Goal: Book appointment/travel/reservation

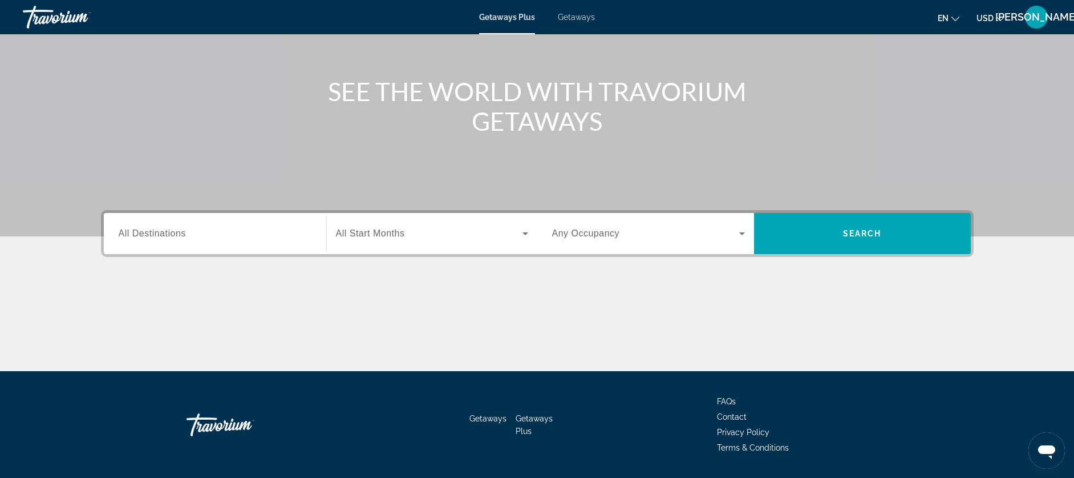
scroll to position [139, 0]
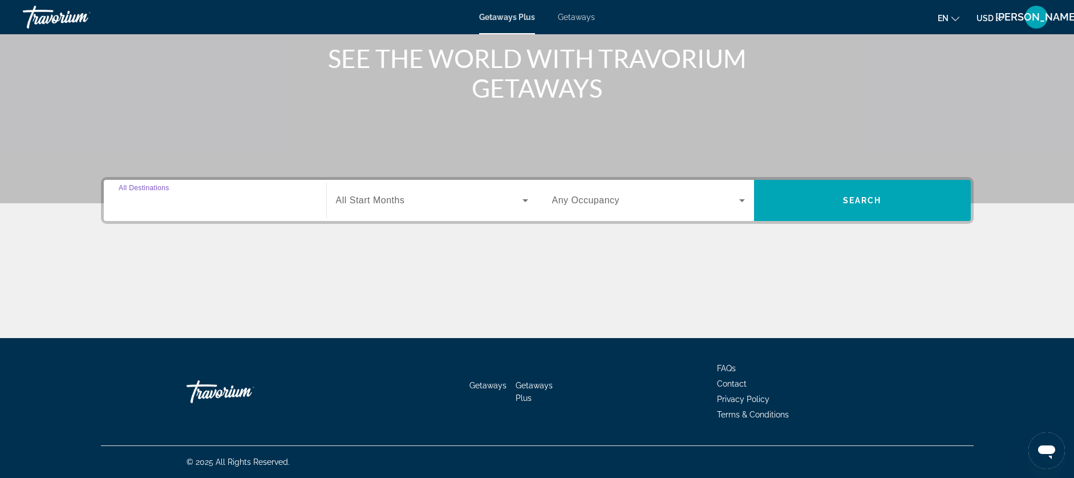
click at [204, 203] on input "Destination All Destinations" at bounding box center [215, 201] width 193 height 14
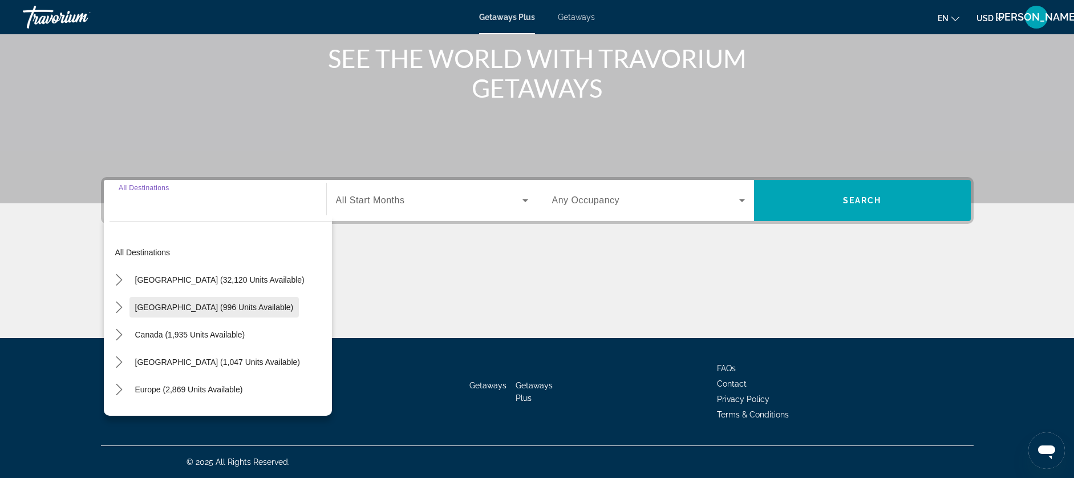
click at [208, 304] on span "[GEOGRAPHIC_DATA] (996 units available)" at bounding box center [214, 306] width 159 height 9
type input "**********"
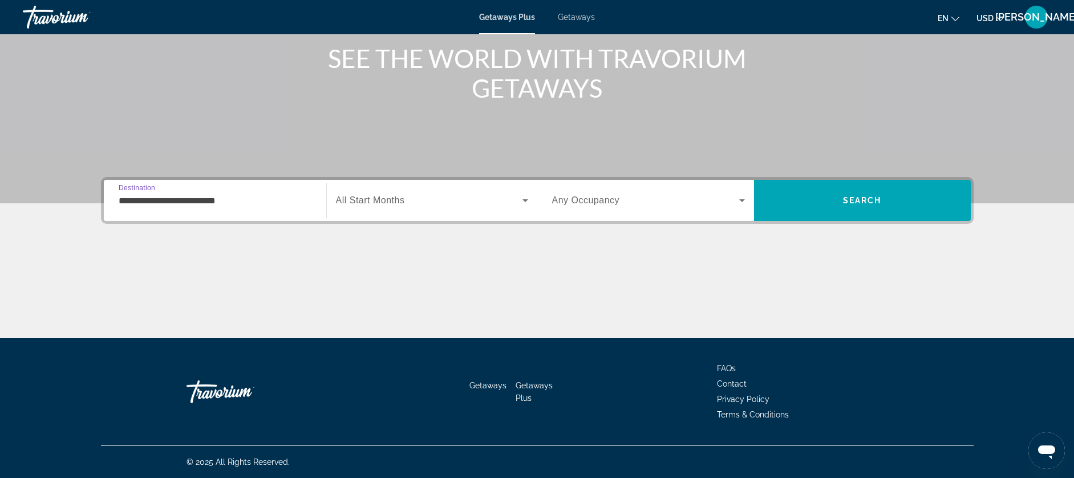
click at [378, 199] on span "All Start Months" at bounding box center [370, 200] width 69 height 10
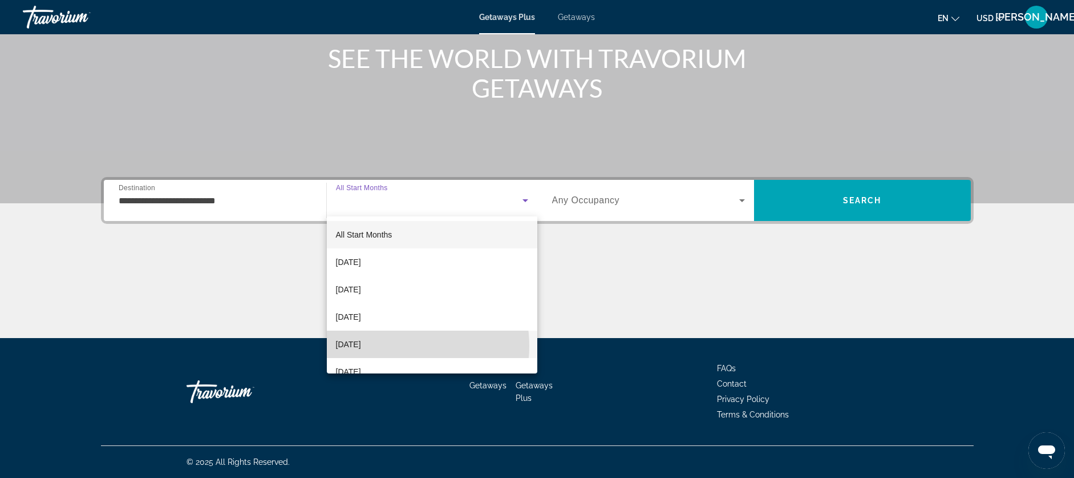
click at [393, 346] on mat-option "[DATE]" at bounding box center [432, 343] width 211 height 27
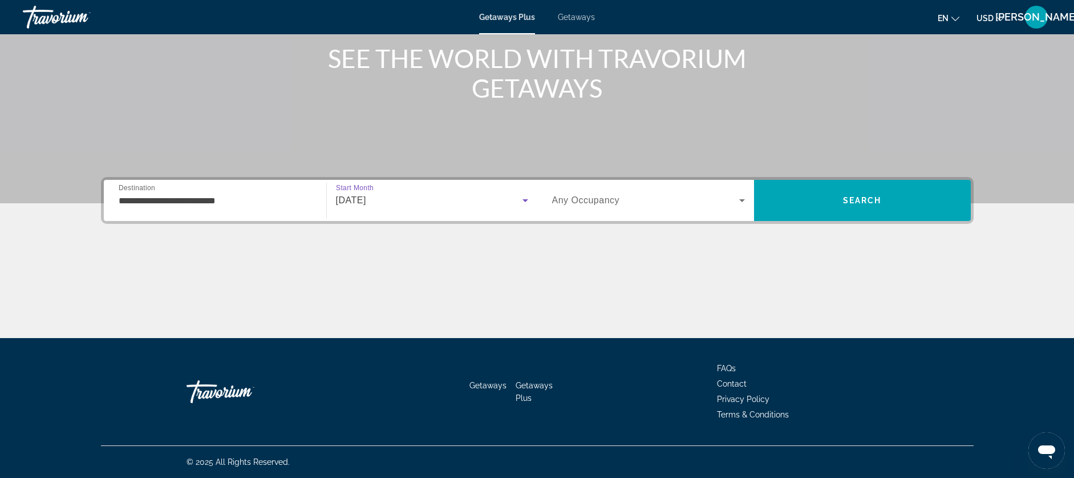
click at [746, 200] on icon "Search widget" at bounding box center [742, 200] width 14 height 14
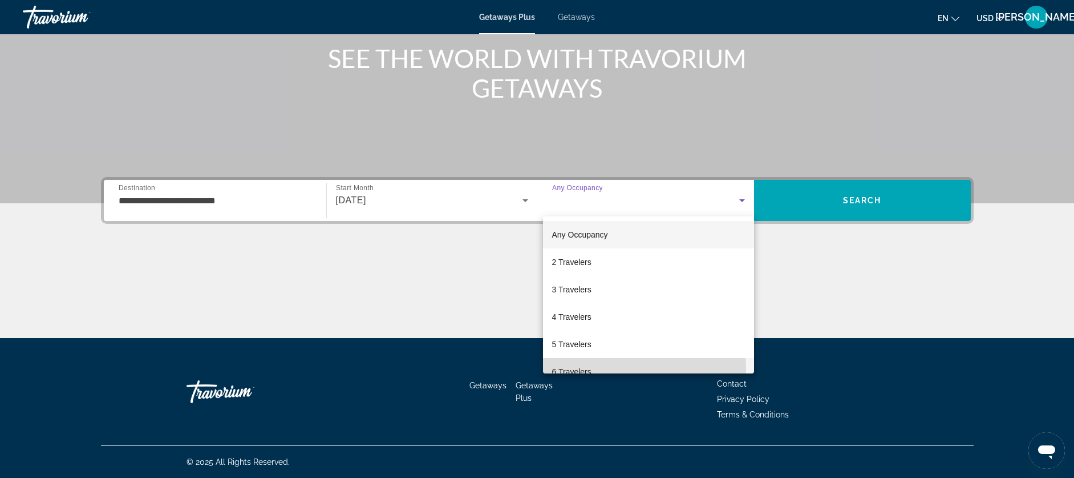
click at [580, 370] on span "6 Travelers" at bounding box center [571, 372] width 39 height 14
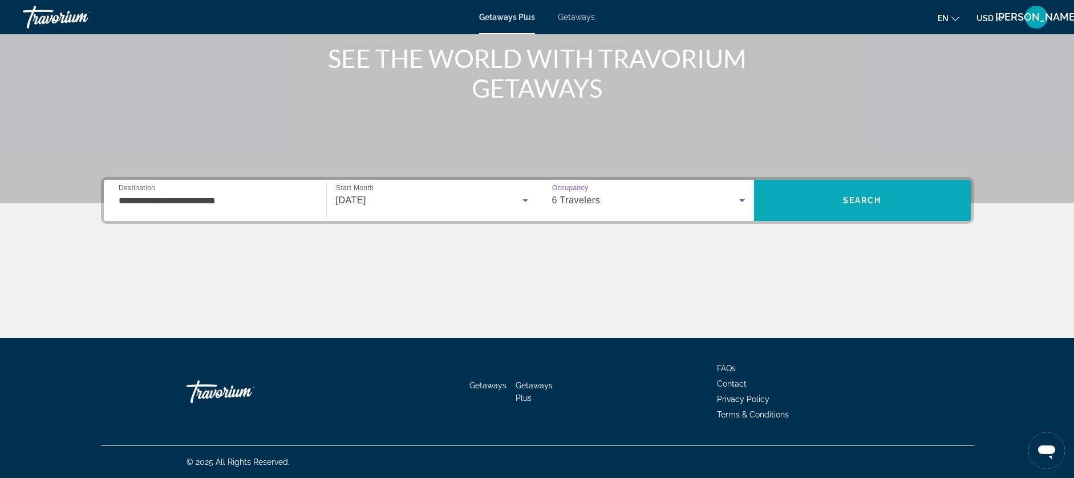
click at [863, 201] on span "Search" at bounding box center [862, 200] width 39 height 9
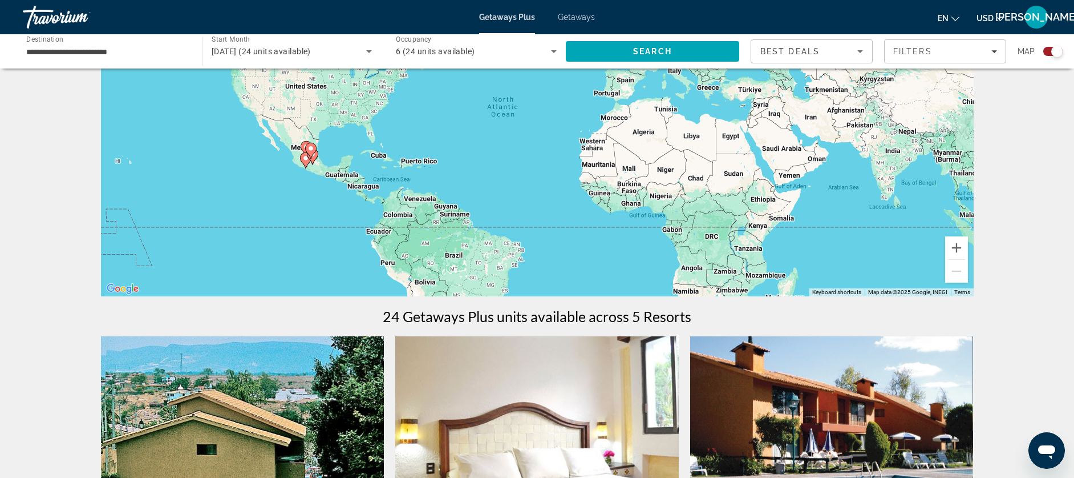
scroll to position [126, 0]
click at [306, 163] on icon "Main content" at bounding box center [305, 160] width 10 height 15
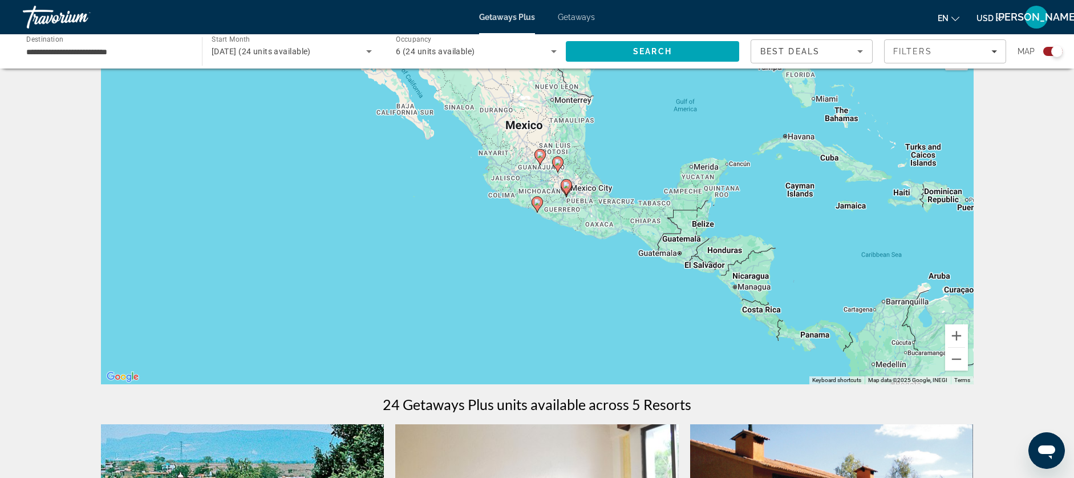
scroll to position [23, 0]
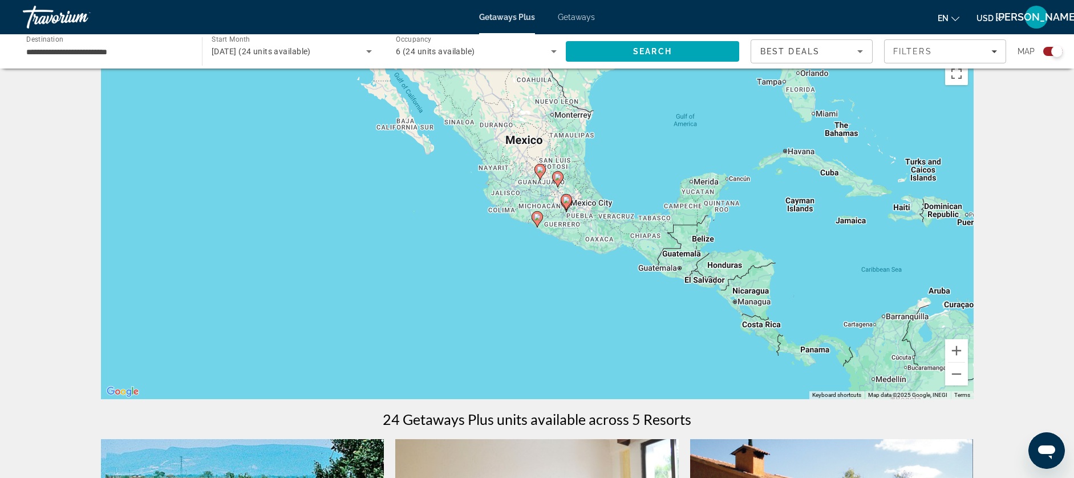
click at [458, 126] on div "To navigate, press the arrow keys. To activate drag with keyboard, press Alt + …" at bounding box center [537, 227] width 873 height 342
click at [458, 126] on div "To activate drag with keyboard, press Alt + Enter. Once in keyboard drag state,…" at bounding box center [537, 227] width 873 height 342
click at [455, 133] on div "To activate drag with keyboard, press Alt + Enter. Once in keyboard drag state,…" at bounding box center [537, 227] width 873 height 342
